Goal: Communication & Community: Ask a question

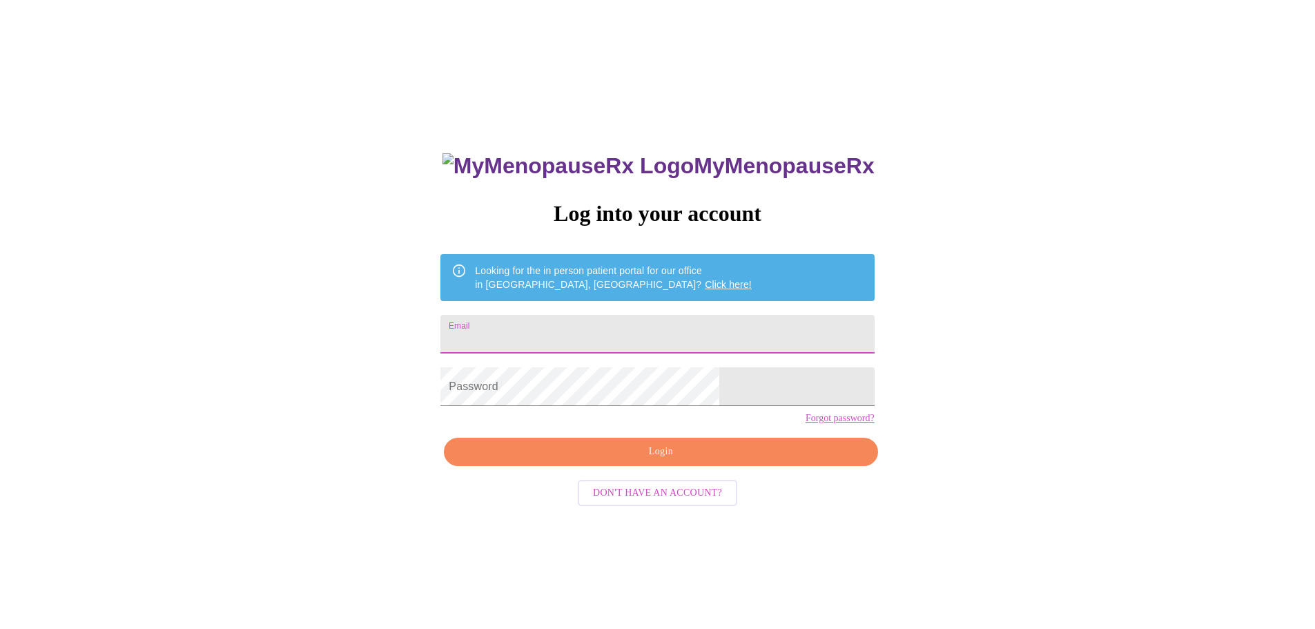
click at [685, 320] on input "Email" at bounding box center [656, 334] width 433 height 39
type input "[EMAIL_ADDRESS][DOMAIN_NAME]"
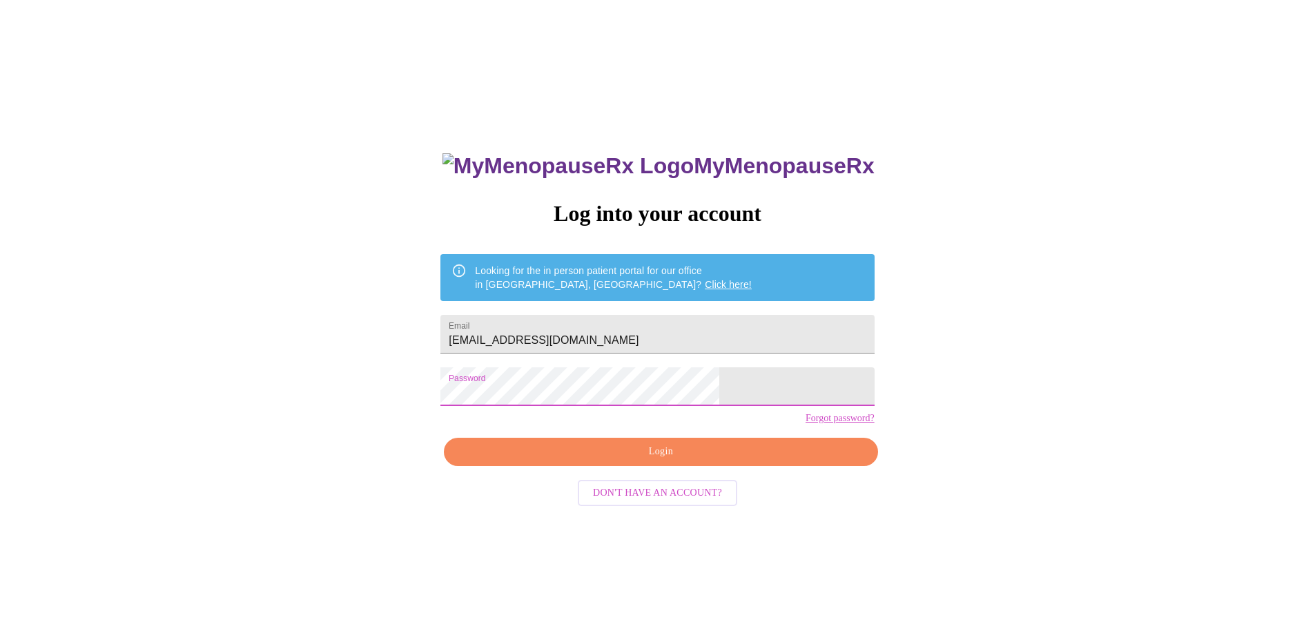
click at [666, 460] on span "Login" at bounding box center [661, 451] width 402 height 17
click at [435, 379] on div "MyMenopauseRx Log into your account Looking for the in person patient portal fo…" at bounding box center [658, 383] width 1304 height 754
click at [660, 460] on span "Login" at bounding box center [661, 451] width 402 height 17
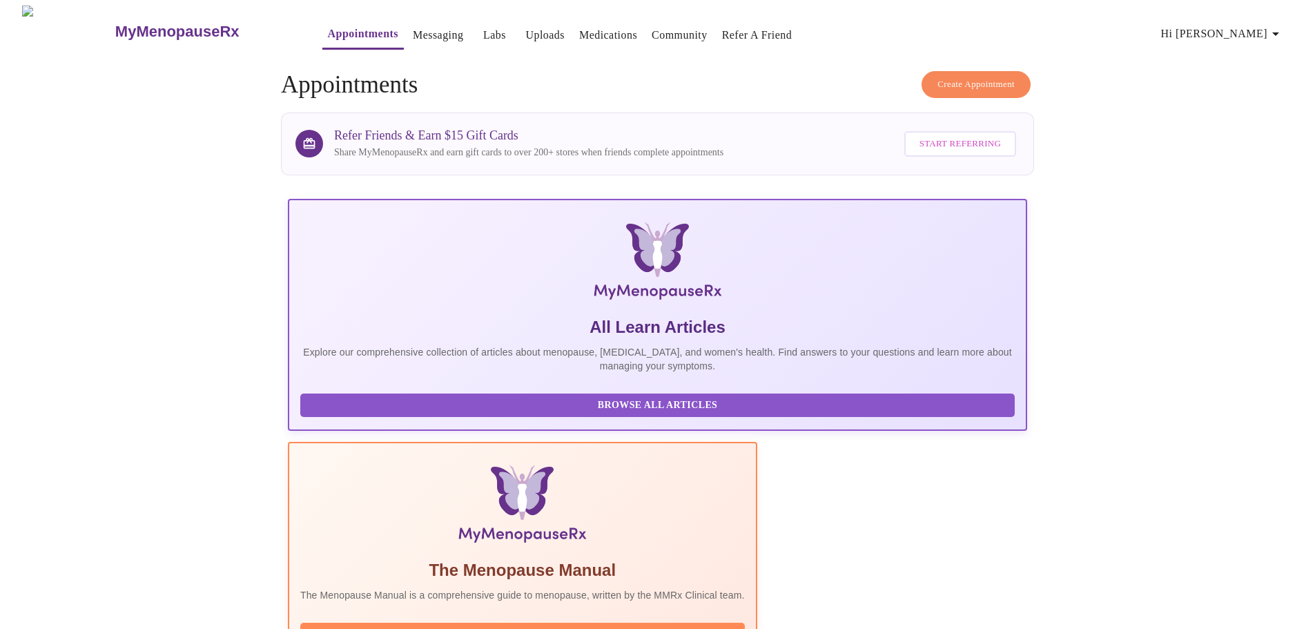
click at [413, 30] on link "Messaging" at bounding box center [438, 35] width 50 height 19
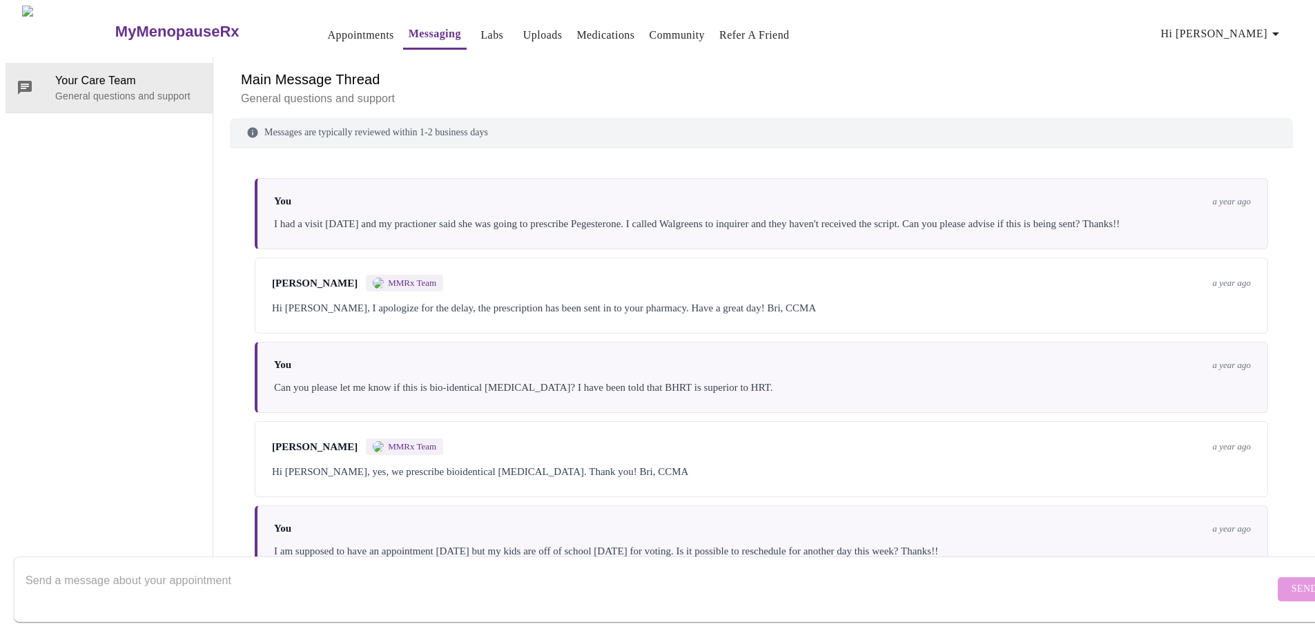
scroll to position [3034, 0]
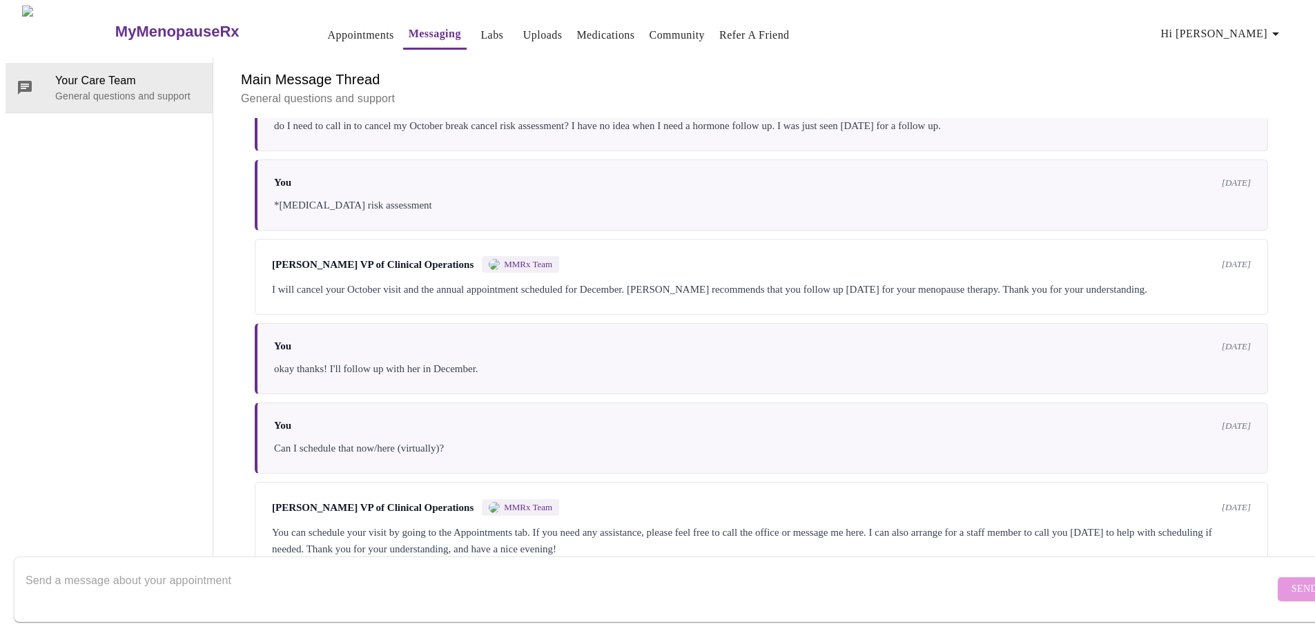
click at [217, 567] on textarea "Send a message about your appointment" at bounding box center [650, 589] width 1248 height 44
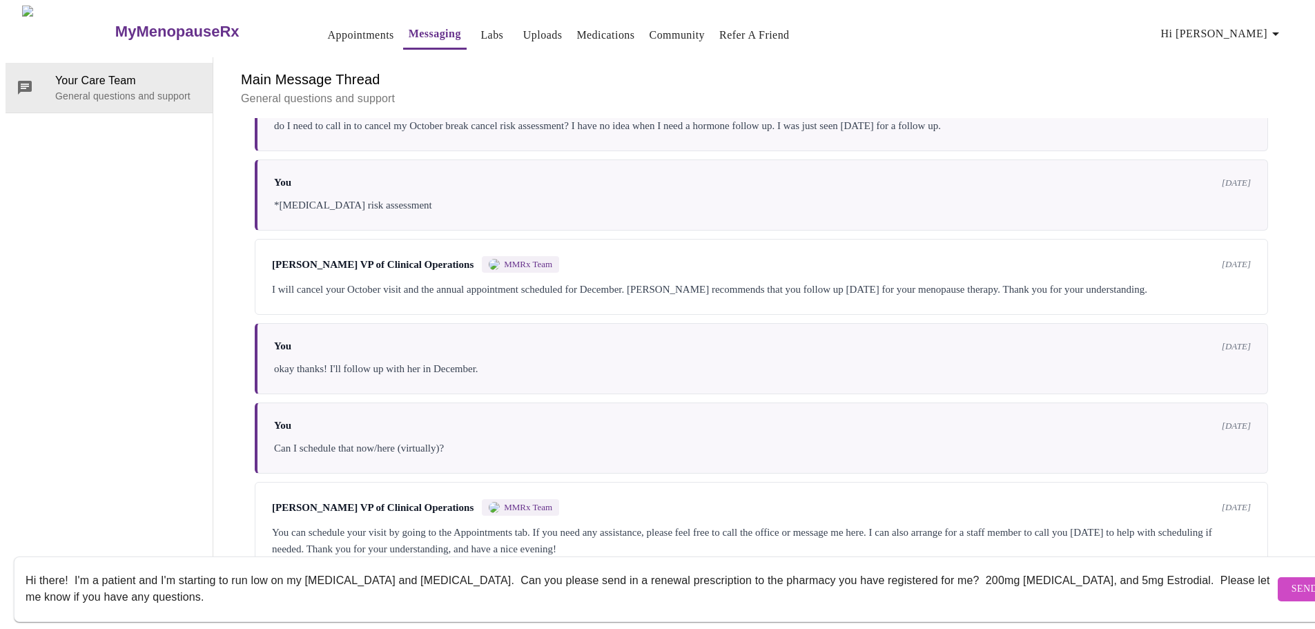
drag, startPoint x: 810, startPoint y: 565, endPoint x: 866, endPoint y: 564, distance: 55.9
click at [866, 567] on textarea "Hi there! I'm a patient and I'm starting to run low on my [MEDICAL_DATA] and [M…" at bounding box center [650, 589] width 1248 height 44
click at [541, 584] on textarea "Hi there! I'm a patient and I'm starting to run low on my [MEDICAL_DATA] and [M…" at bounding box center [650, 589] width 1248 height 44
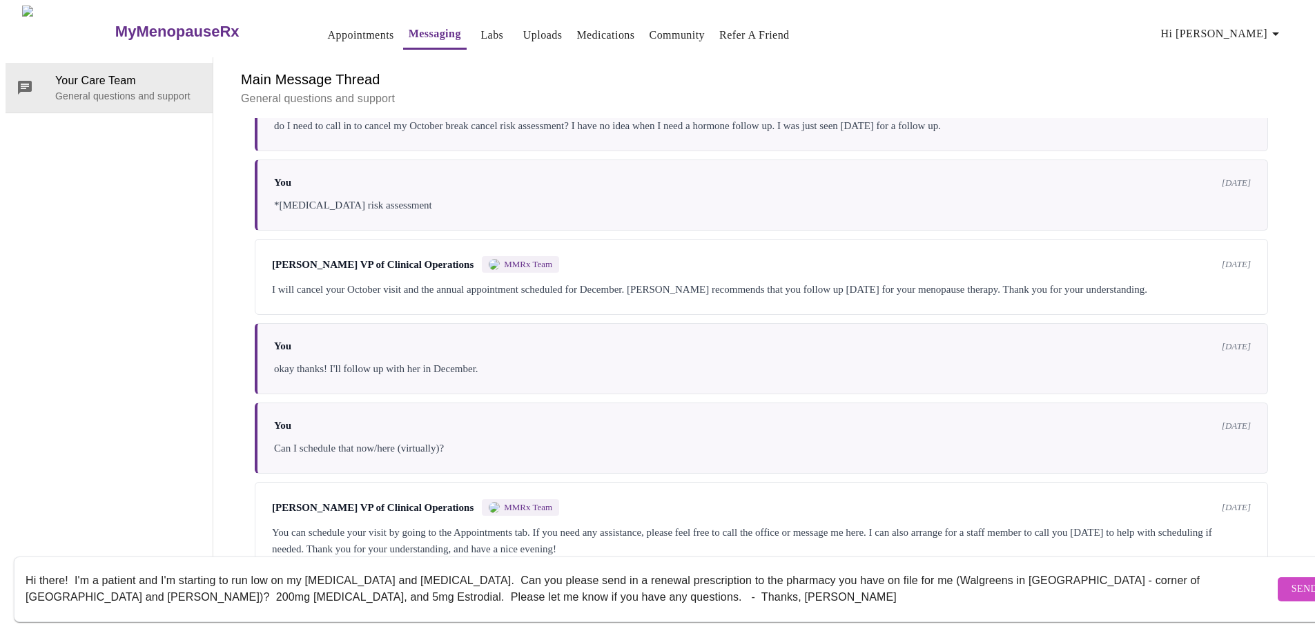
type textarea "Hi there! I'm a patient and I'm starting to run low on my [MEDICAL_DATA] and [M…"
click at [1277, 584] on button "Send" at bounding box center [1304, 589] width 54 height 24
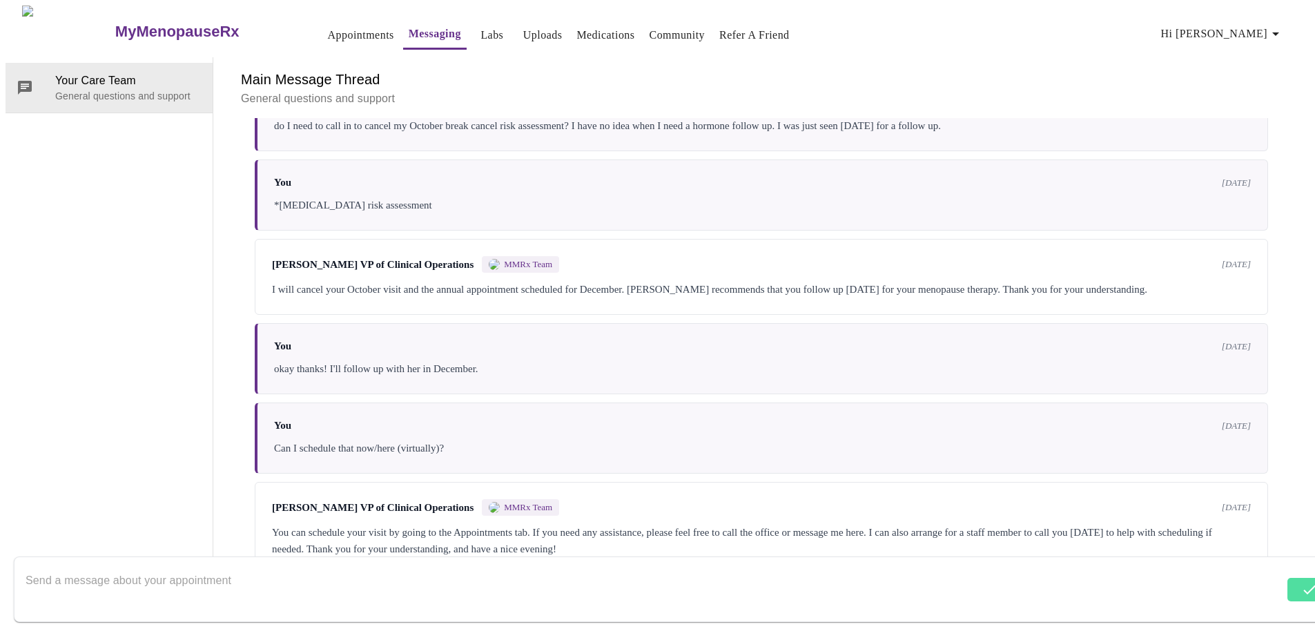
scroll to position [3134, 0]
